Goal: Task Accomplishment & Management: Manage account settings

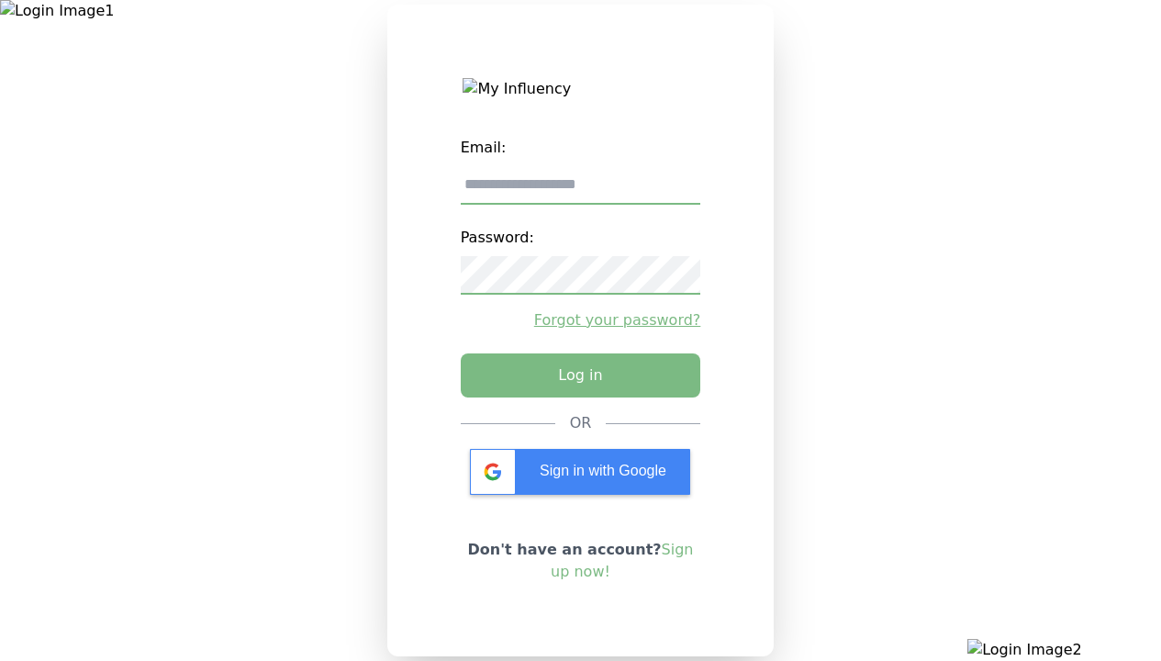
click at [580, 192] on input "email" at bounding box center [581, 185] width 240 height 39
type input "**********"
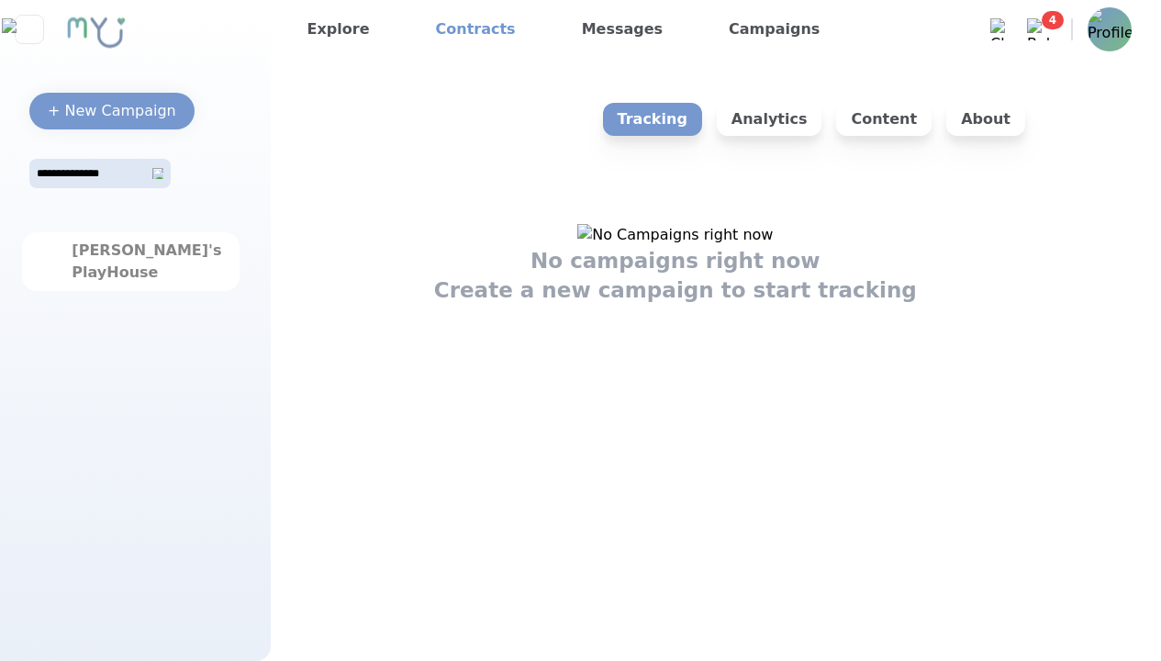
click at [461, 29] on link "Contracts" at bounding box center [475, 29] width 94 height 29
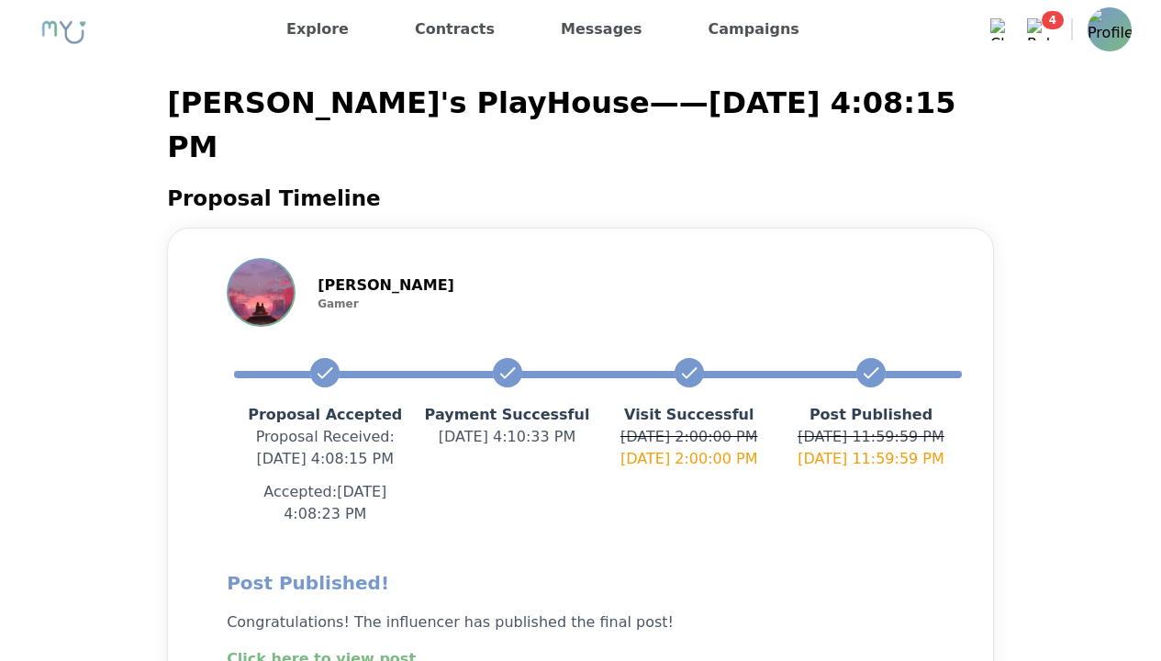
scroll to position [344, 0]
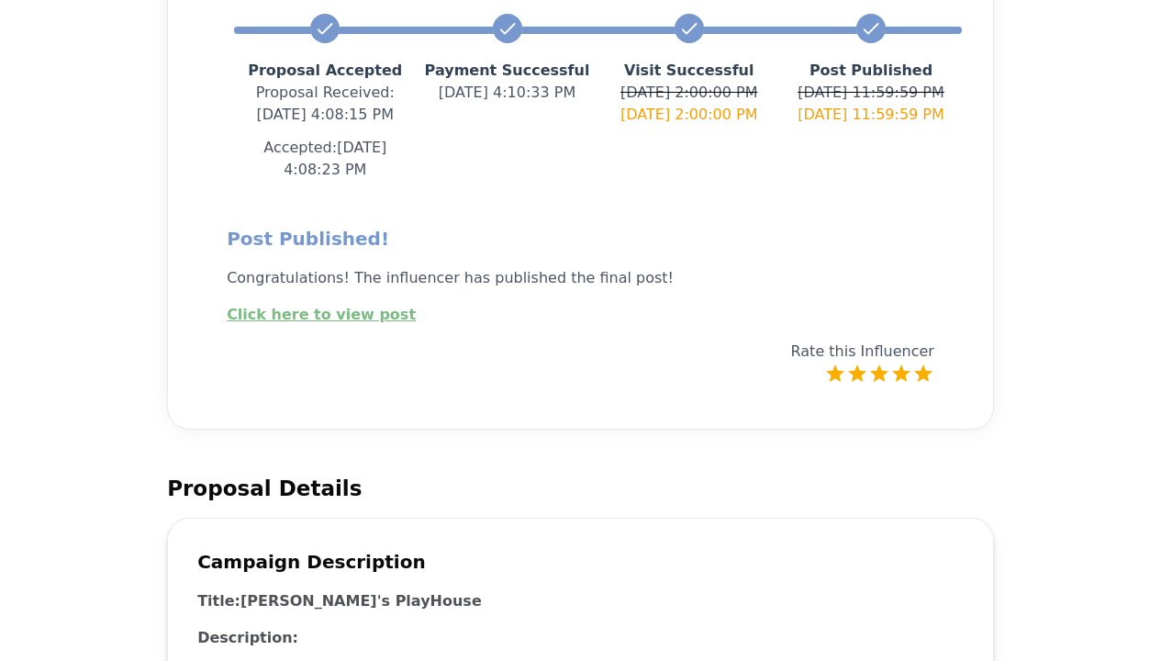
click at [922, 362] on label "5 Stars" at bounding box center [923, 373] width 22 height 22
click at [902, 362] on label "4 Stars" at bounding box center [901, 373] width 22 height 22
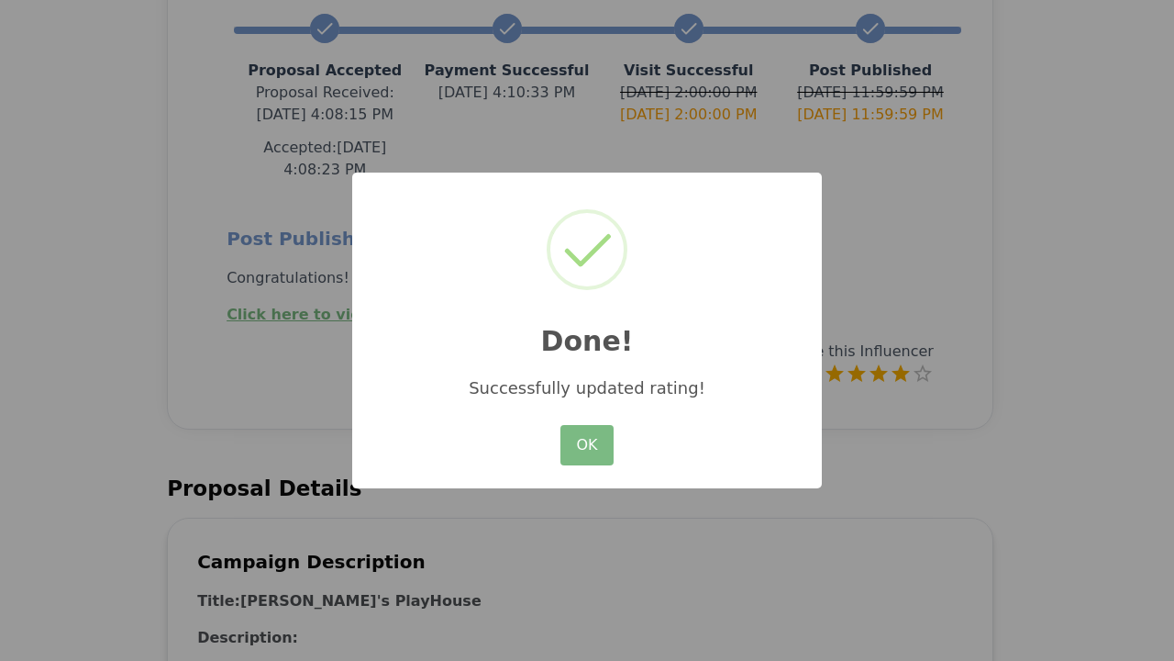
click at [587, 446] on button "OK" at bounding box center [587, 445] width 53 height 40
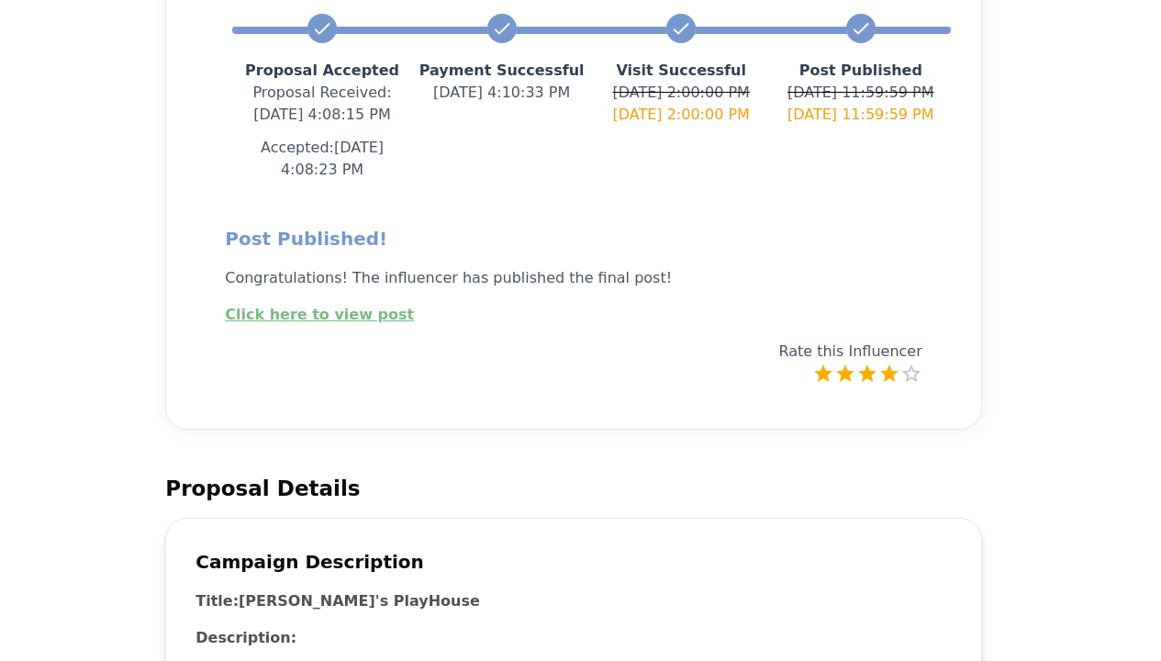
click at [308, 306] on link "Click here to view post" at bounding box center [319, 314] width 189 height 17
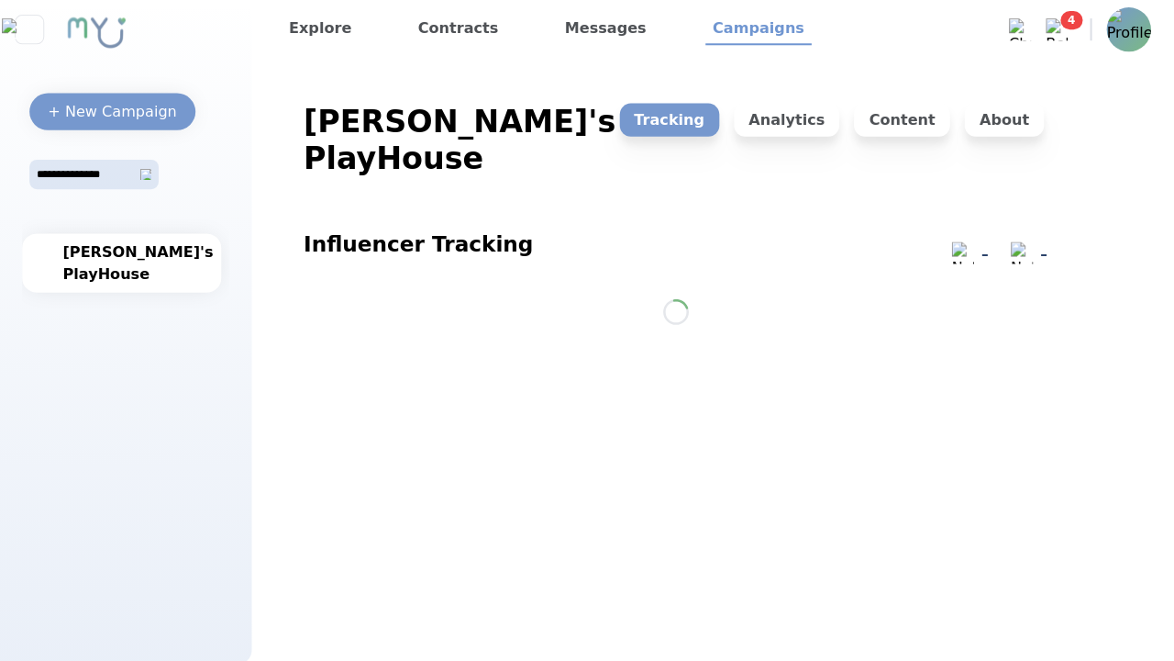
click at [799, 119] on p "Analytics" at bounding box center [783, 119] width 106 height 33
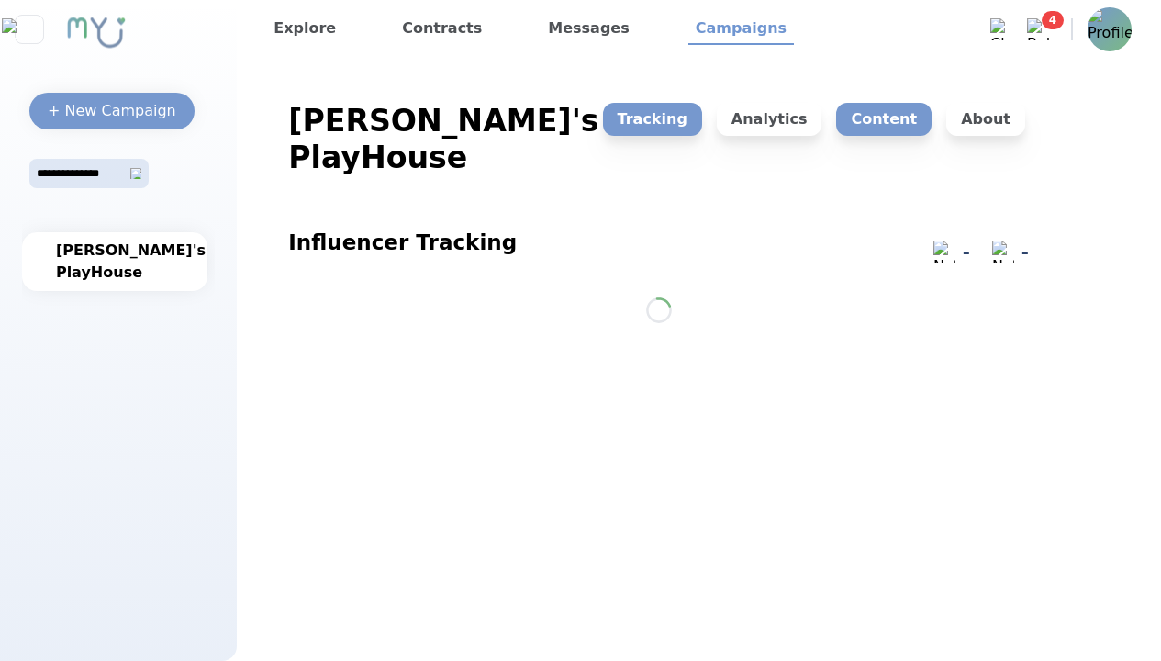
click at [892, 119] on p "Content" at bounding box center [883, 119] width 95 height 33
